Goal: Find specific page/section: Find specific page/section

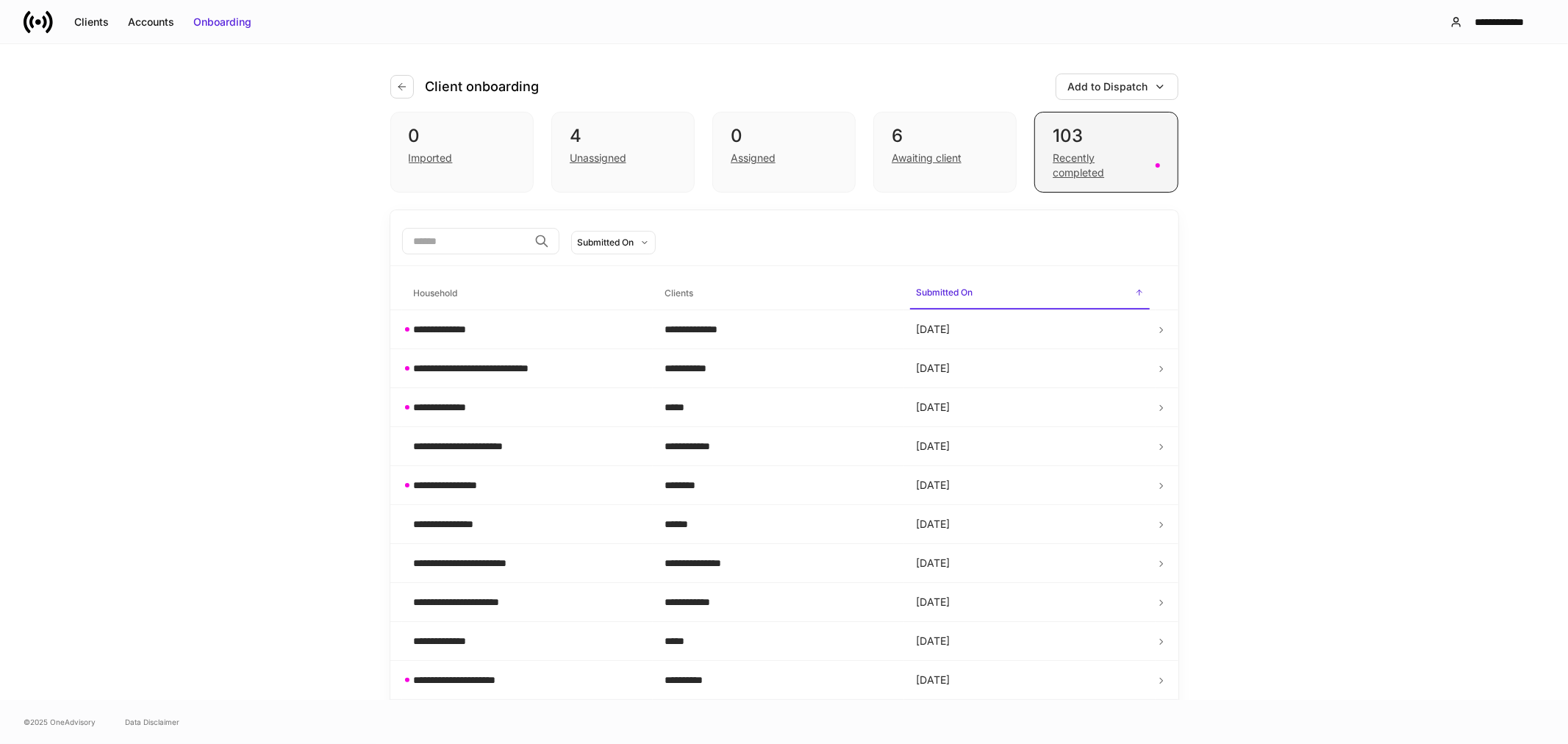
click at [1067, 167] on div "Recently completed" at bounding box center [1099, 166] width 94 height 29
click at [1078, 174] on div "Recently completed" at bounding box center [1099, 166] width 94 height 29
